Goal: Transaction & Acquisition: Book appointment/travel/reservation

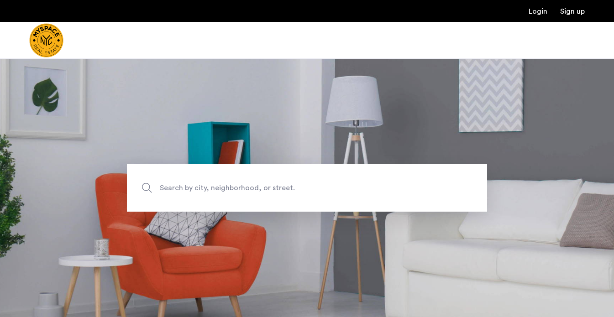
click at [295, 190] on span "Search by city, neighborhood, or street." at bounding box center [286, 188] width 252 height 12
click at [295, 190] on input "Search by city, neighborhood, or street." at bounding box center [307, 187] width 360 height 47
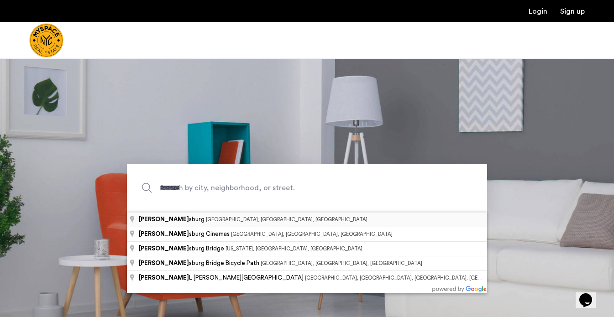
type input "**********"
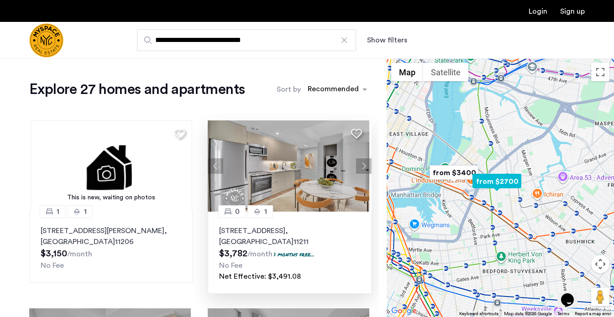
click at [360, 163] on button "Next apartment" at bounding box center [364, 166] width 16 height 16
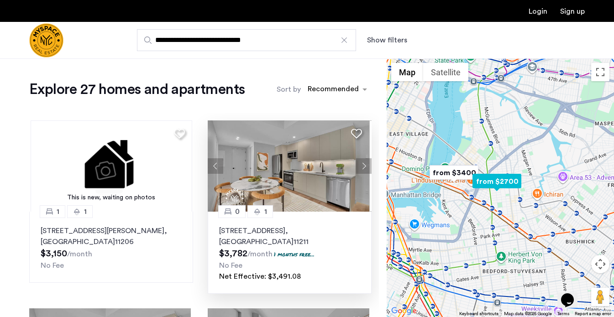
click at [360, 163] on button "Next apartment" at bounding box center [364, 166] width 16 height 16
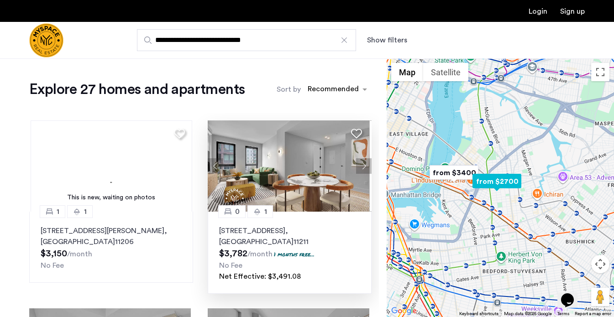
click at [360, 163] on button "Next apartment" at bounding box center [364, 166] width 16 height 16
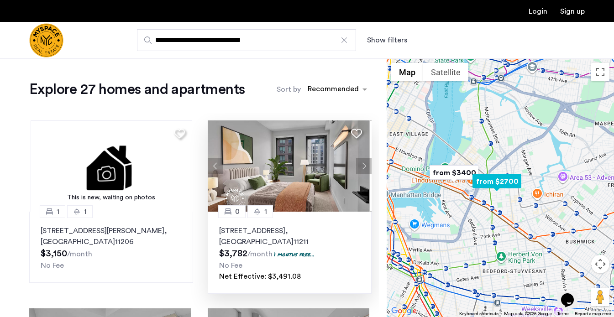
click at [361, 163] on button "Next apartment" at bounding box center [364, 166] width 16 height 16
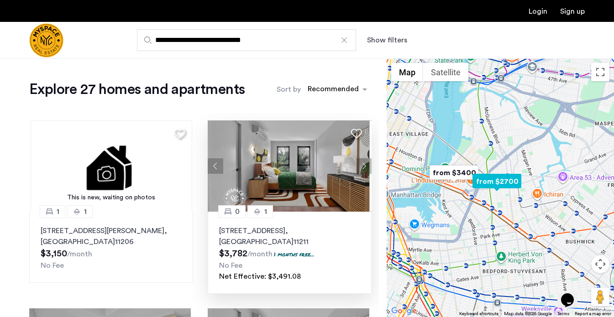
click at [361, 163] on button "Next apartment" at bounding box center [364, 166] width 16 height 16
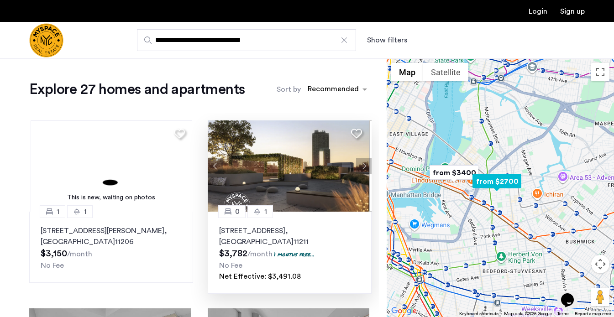
click at [300, 163] on img at bounding box center [289, 165] width 162 height 91
click at [316, 189] on img at bounding box center [289, 165] width 162 height 91
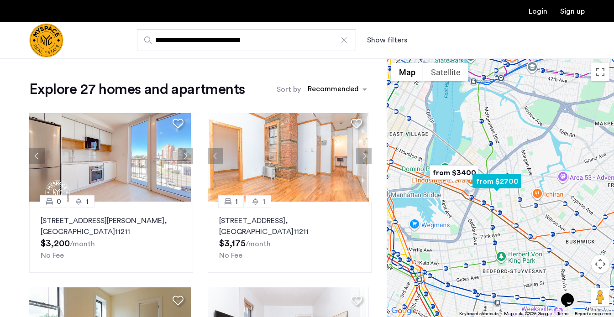
scroll to position [776, 0]
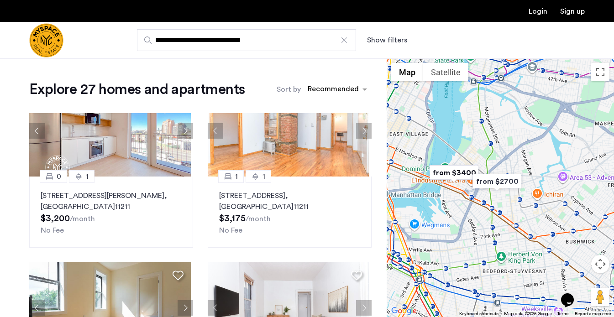
click at [379, 38] on button "Show filters" at bounding box center [387, 40] width 40 height 11
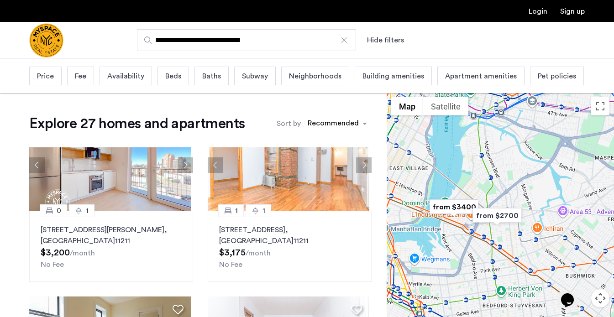
click at [175, 76] on span "Beds" at bounding box center [173, 76] width 16 height 11
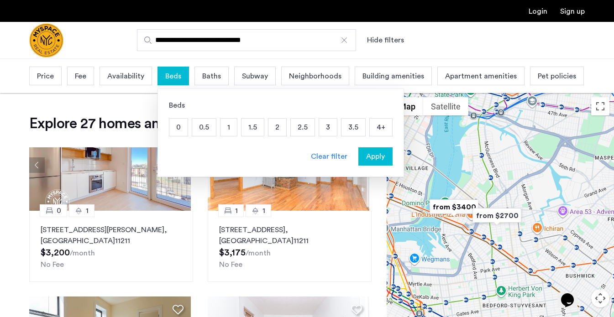
click at [221, 129] on p "1" at bounding box center [228, 127] width 16 height 17
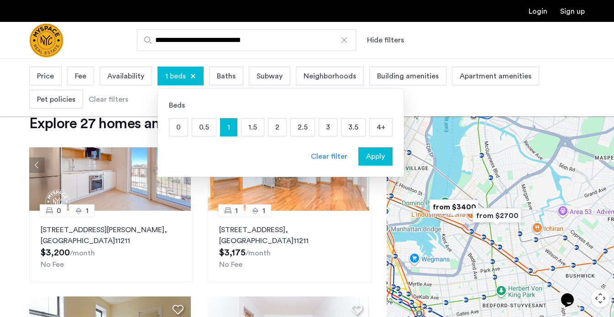
click at [382, 153] on span "Apply" at bounding box center [375, 156] width 19 height 11
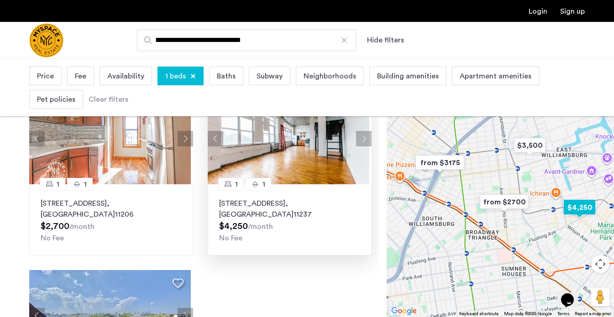
scroll to position [160, 0]
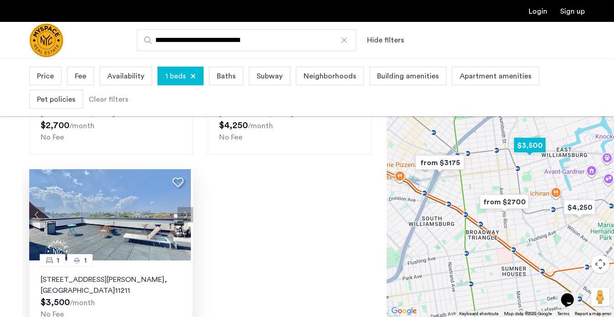
click at [183, 207] on button "Next apartment" at bounding box center [186, 215] width 16 height 16
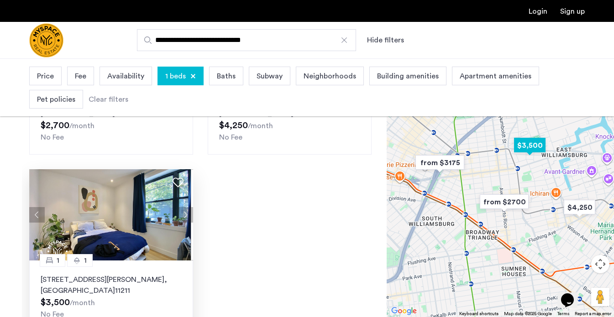
click at [183, 207] on button "Next apartment" at bounding box center [186, 215] width 16 height 16
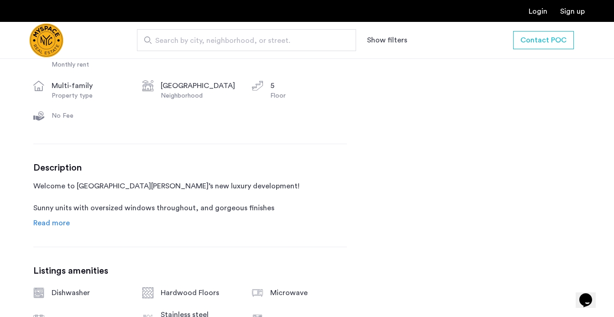
scroll to position [429, 0]
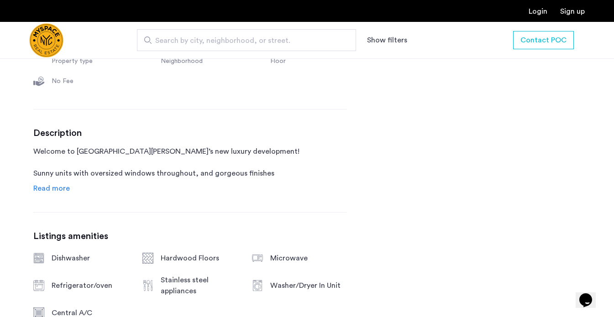
click at [56, 188] on span "Read more" at bounding box center [51, 188] width 37 height 7
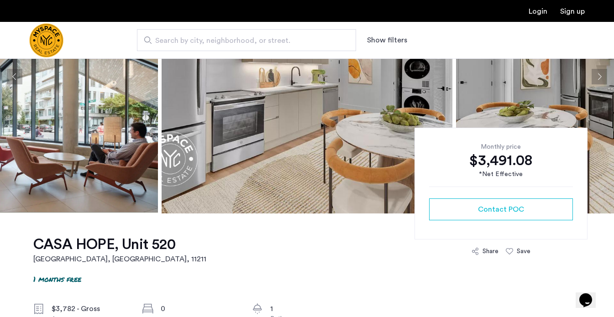
scroll to position [117, 0]
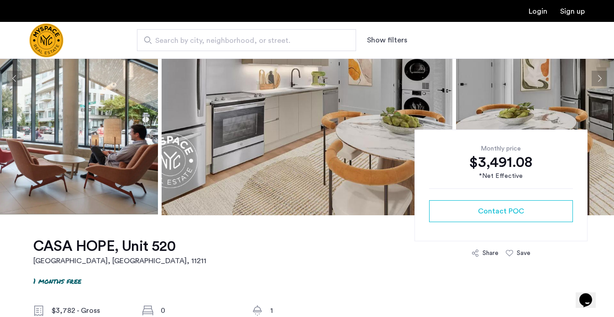
click at [490, 196] on div "Monthly price $3,491.08 *Net Effective Contact POC" at bounding box center [500, 186] width 173 height 112
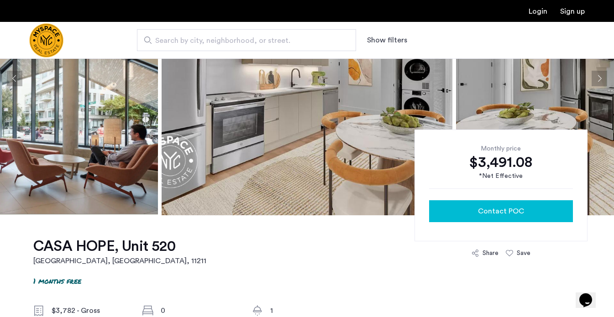
click at [492, 208] on span "Contact POC" at bounding box center [501, 211] width 46 height 11
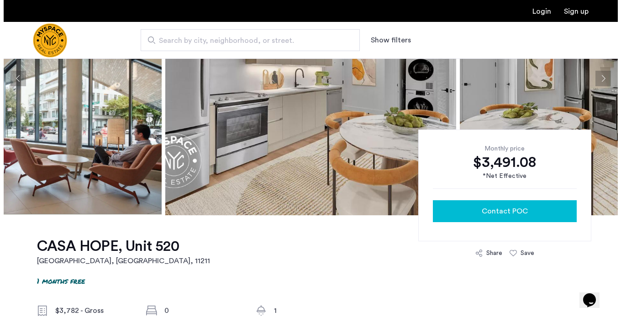
scroll to position [0, 0]
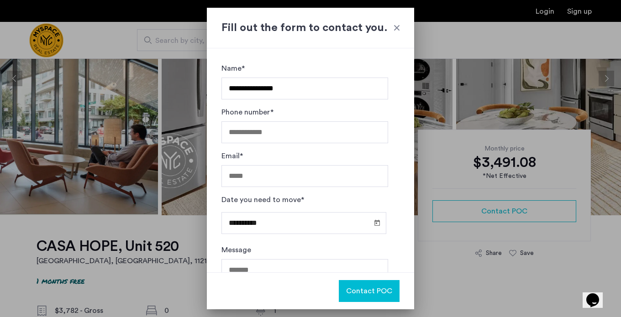
type input "**********"
type input "*"
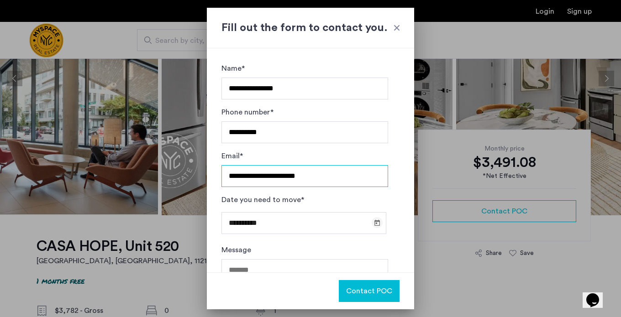
type input "**********"
click at [374, 223] on span "Open calendar" at bounding box center [377, 223] width 22 height 22
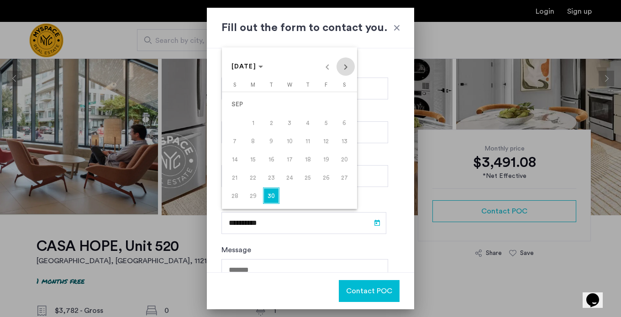
click at [345, 66] on span "Next month" at bounding box center [345, 67] width 18 height 18
click at [344, 108] on span "1" at bounding box center [344, 104] width 16 height 16
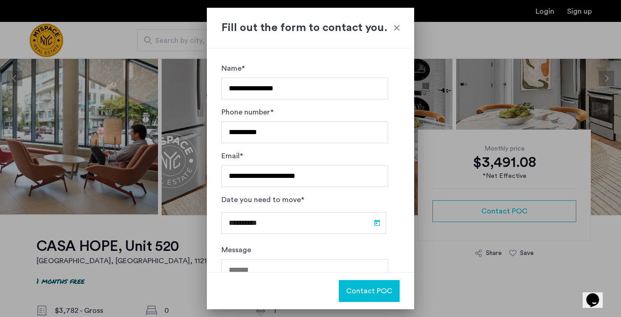
type input "**********"
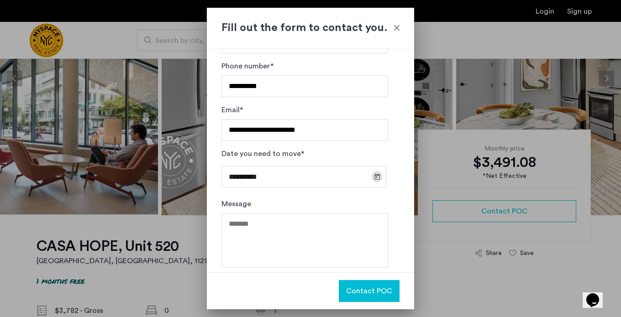
scroll to position [52, 0]
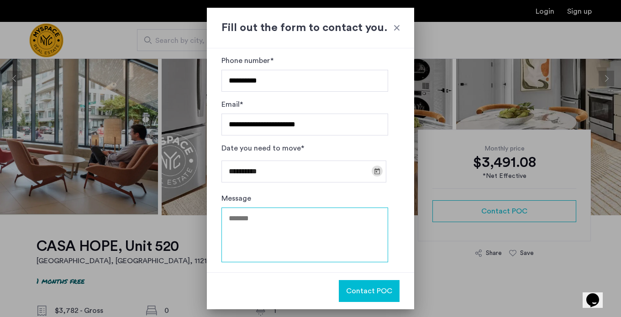
click at [272, 222] on textarea "Message" at bounding box center [304, 235] width 167 height 55
type textarea "*"
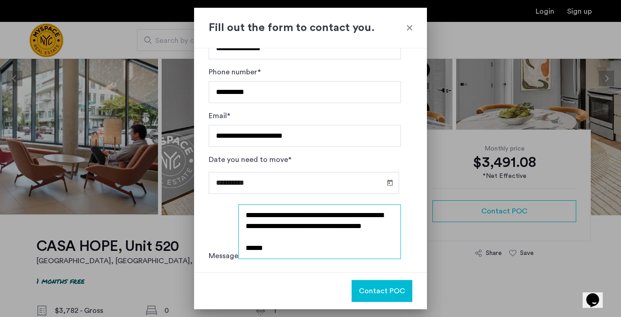
scroll to position [16, 0]
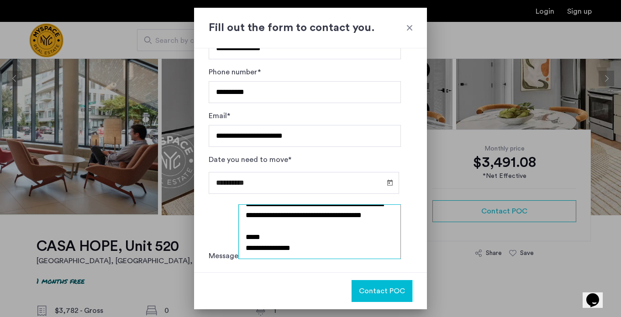
type textarea "**********"
click at [380, 287] on span "Contact POC" at bounding box center [382, 291] width 46 height 11
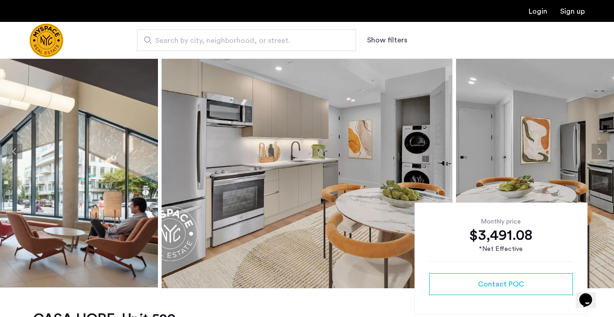
scroll to position [33, 0]
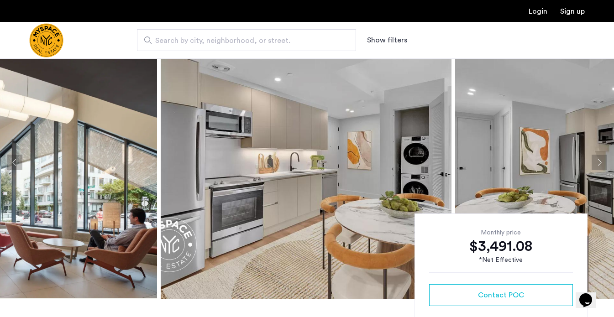
click at [383, 162] on img at bounding box center [306, 163] width 291 height 274
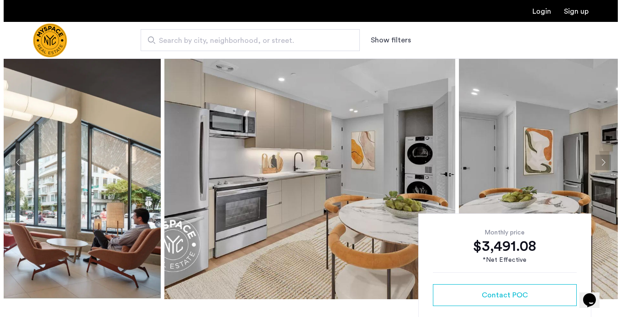
scroll to position [0, 0]
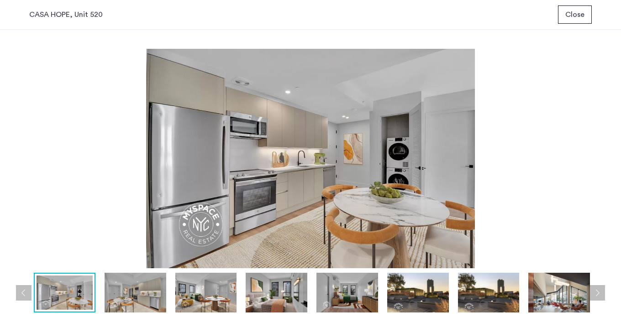
click at [141, 284] on img at bounding box center [136, 293] width 62 height 40
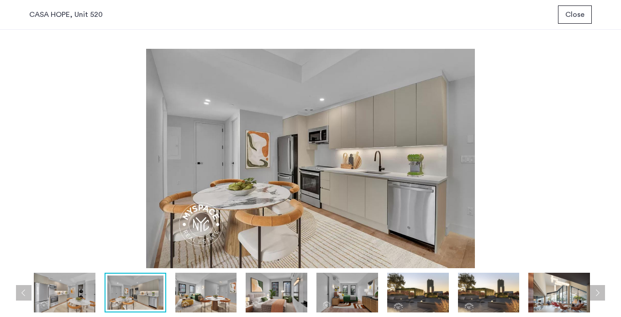
click at [202, 298] on img at bounding box center [206, 293] width 62 height 40
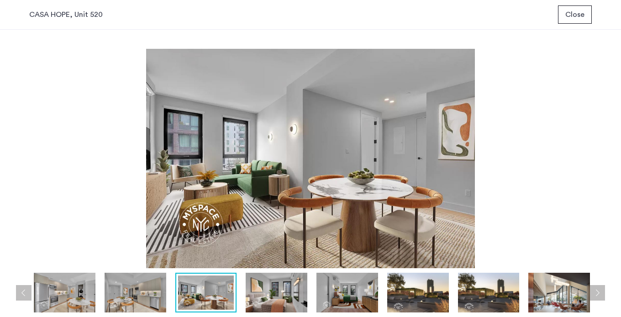
click at [268, 303] on img at bounding box center [277, 293] width 62 height 40
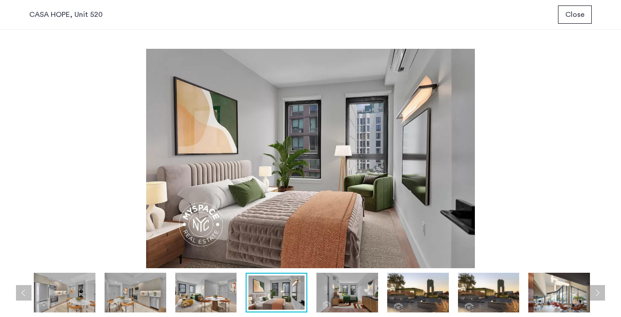
click at [335, 308] on img at bounding box center [347, 293] width 62 height 40
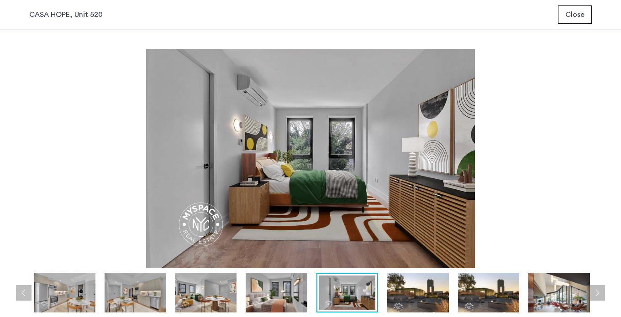
click at [421, 298] on img at bounding box center [418, 293] width 62 height 40
